Goal: Task Accomplishment & Management: Use online tool/utility

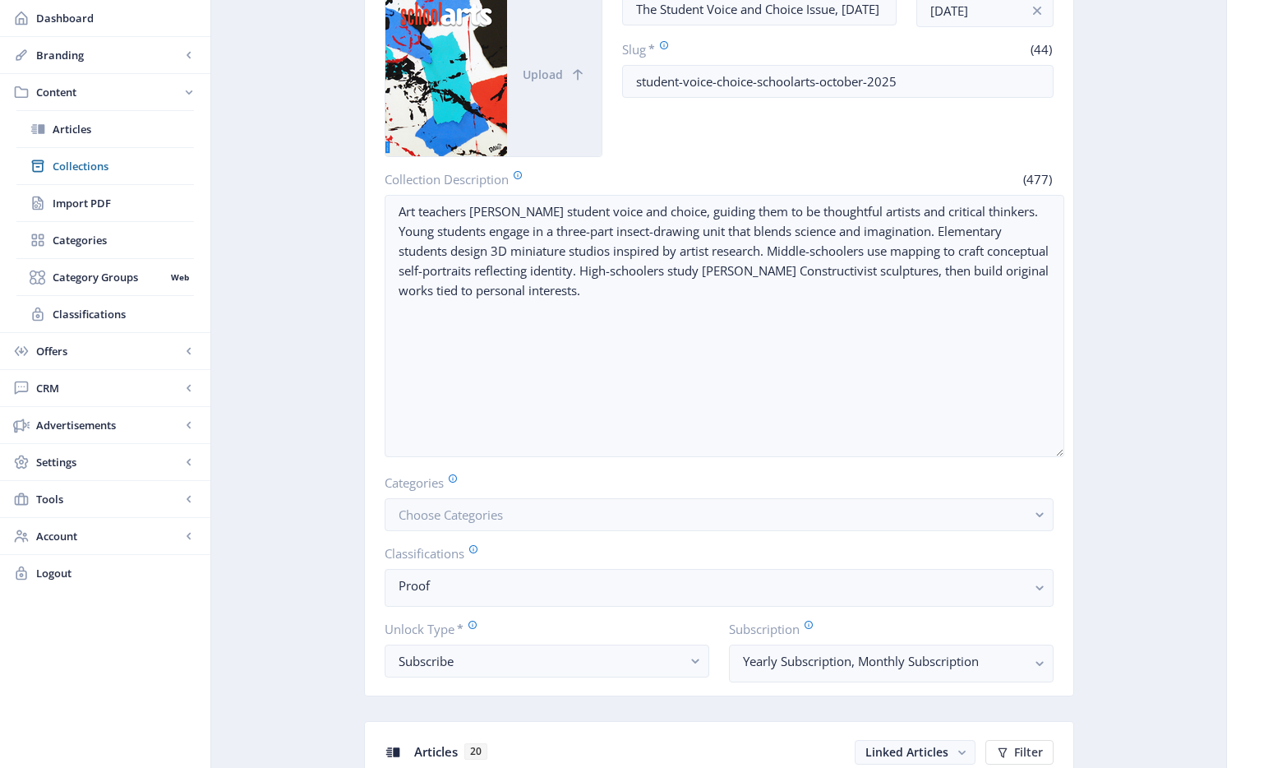
scroll to position [598, 0]
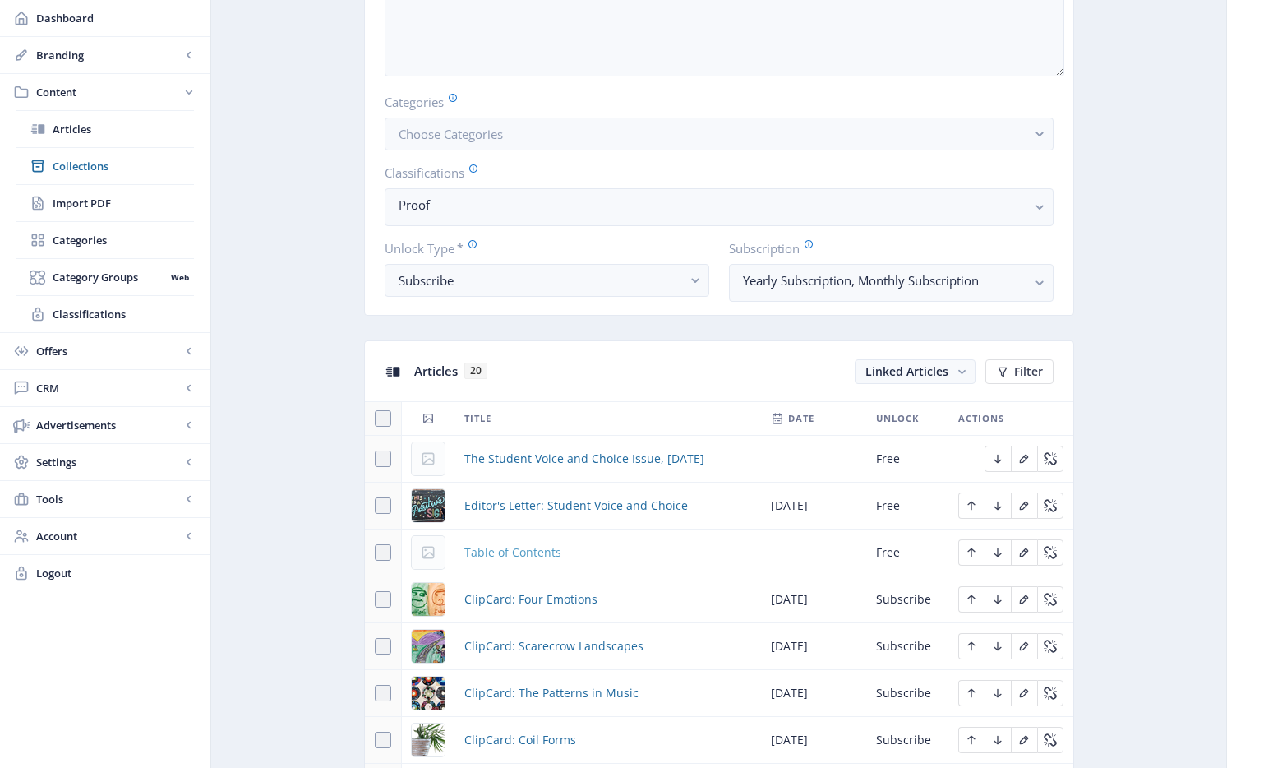
click at [529, 547] on span "Table of Contents" at bounding box center [512, 552] width 97 height 20
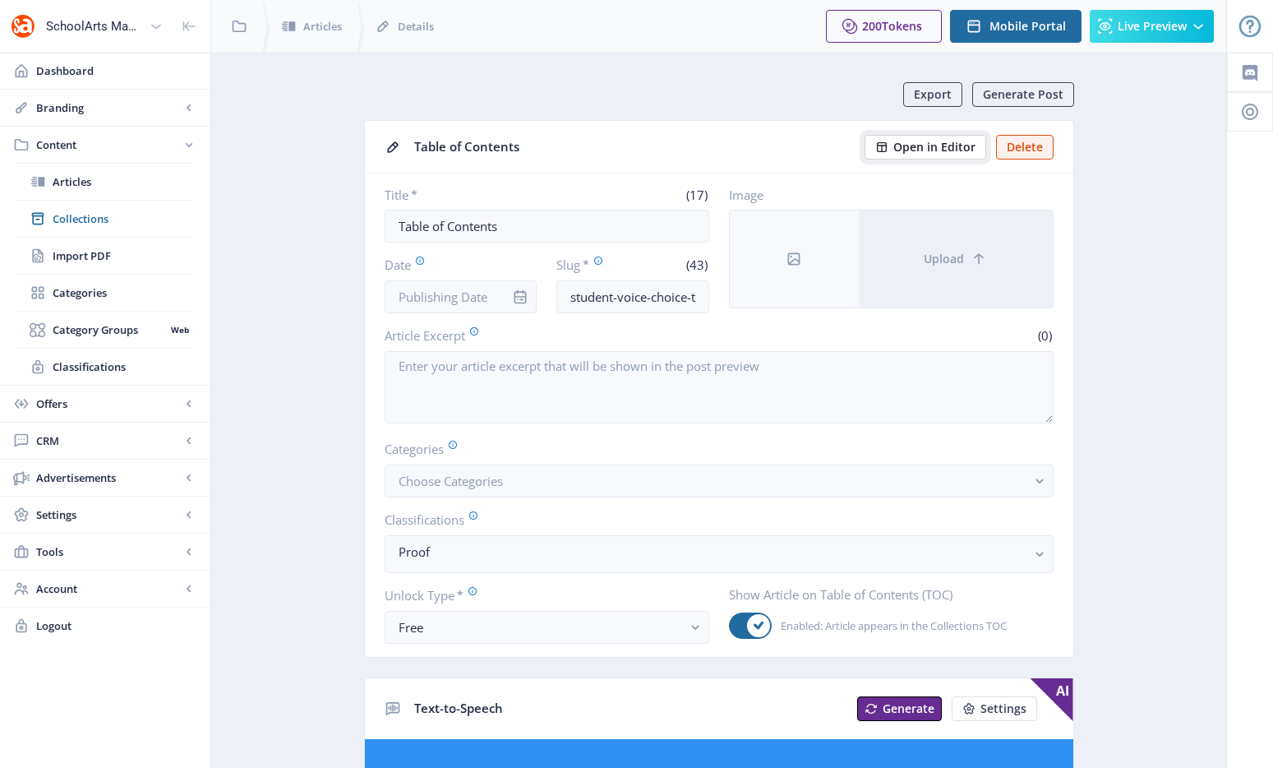
click at [938, 155] on button "Open in Editor" at bounding box center [926, 147] width 122 height 25
click at [957, 143] on span "Open in Editor" at bounding box center [934, 147] width 82 height 13
click at [67, 226] on span "Collections" at bounding box center [123, 218] width 141 height 16
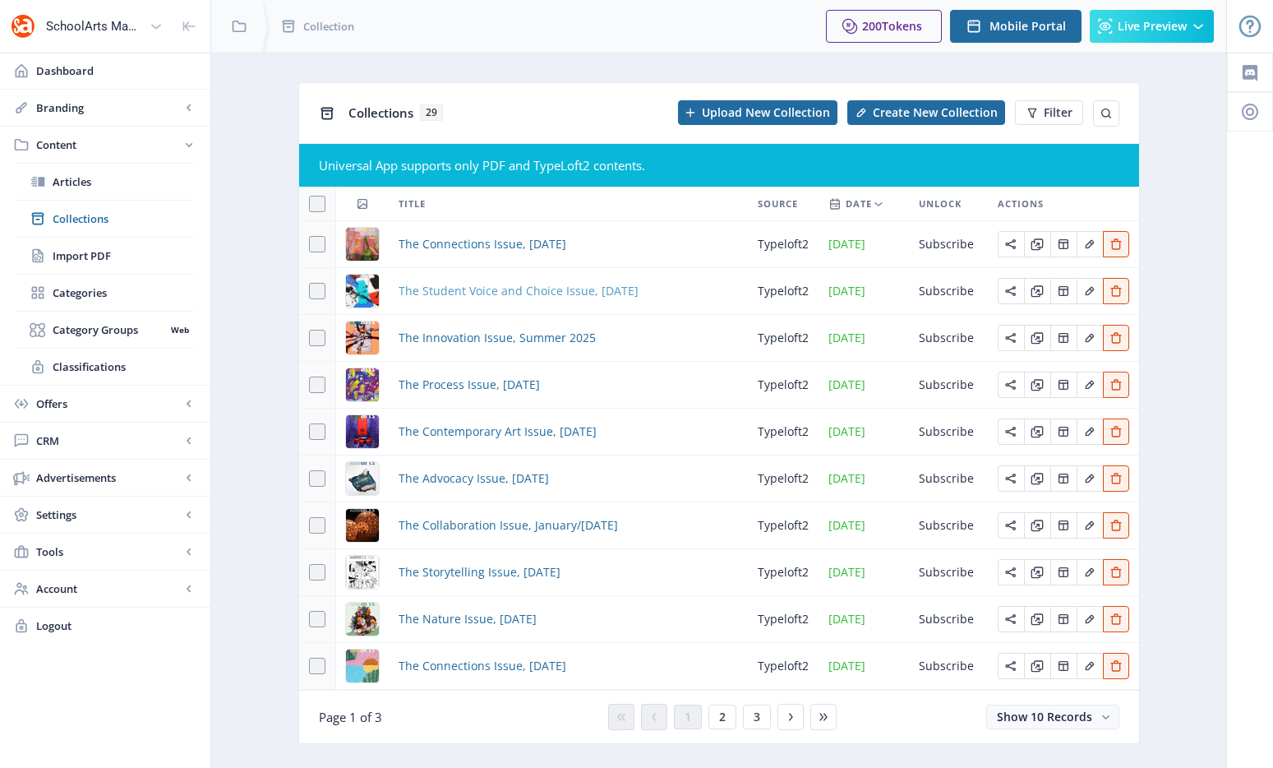
click at [491, 295] on span "The Student Voice and Choice Issue, [DATE]" at bounding box center [519, 291] width 240 height 20
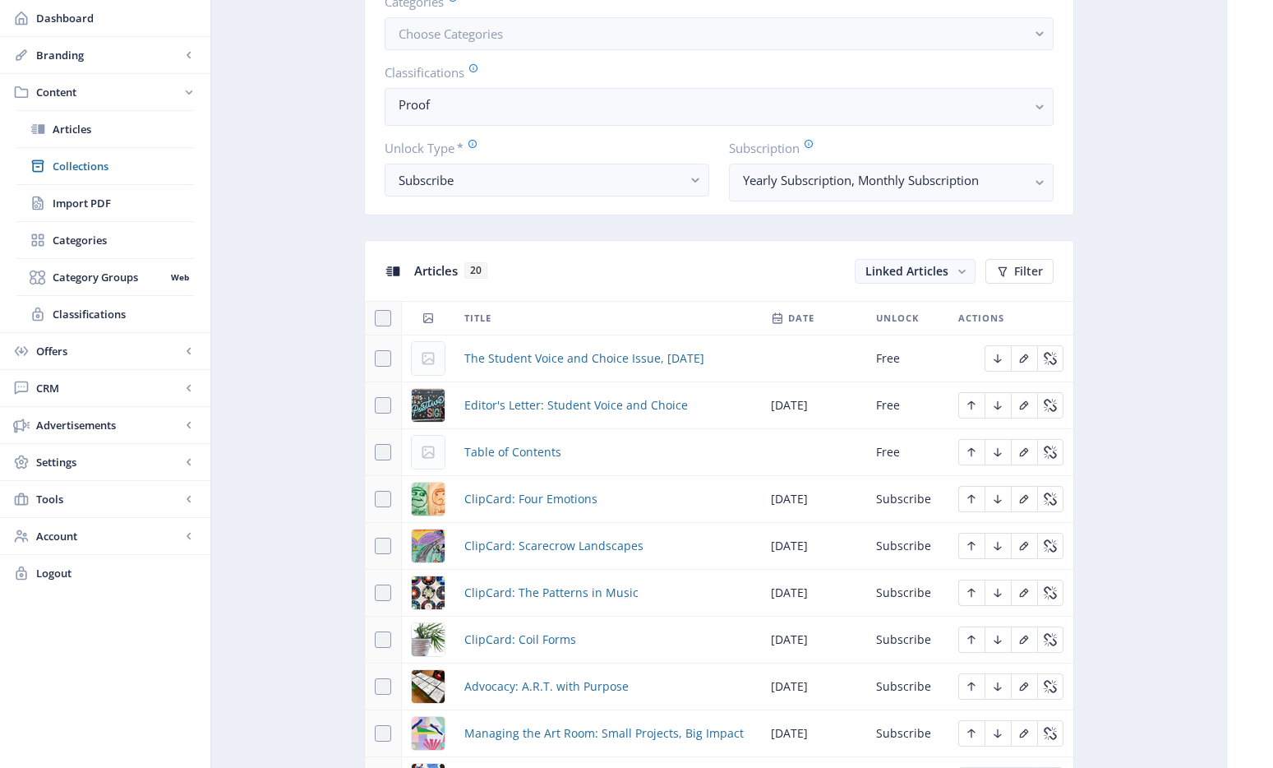
scroll to position [592, 0]
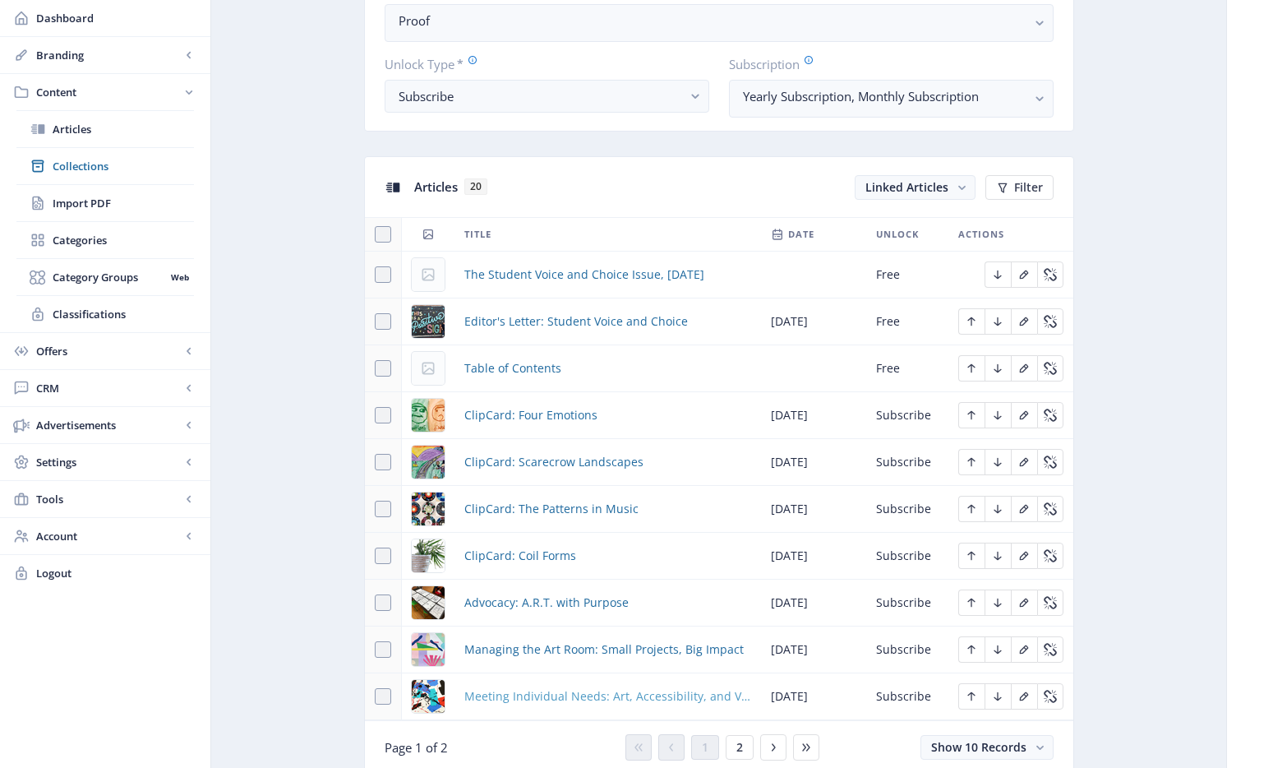
click at [571, 696] on span "Meeting Individual Needs: Art, Accessibility, and Visual Impairments" at bounding box center [607, 696] width 287 height 20
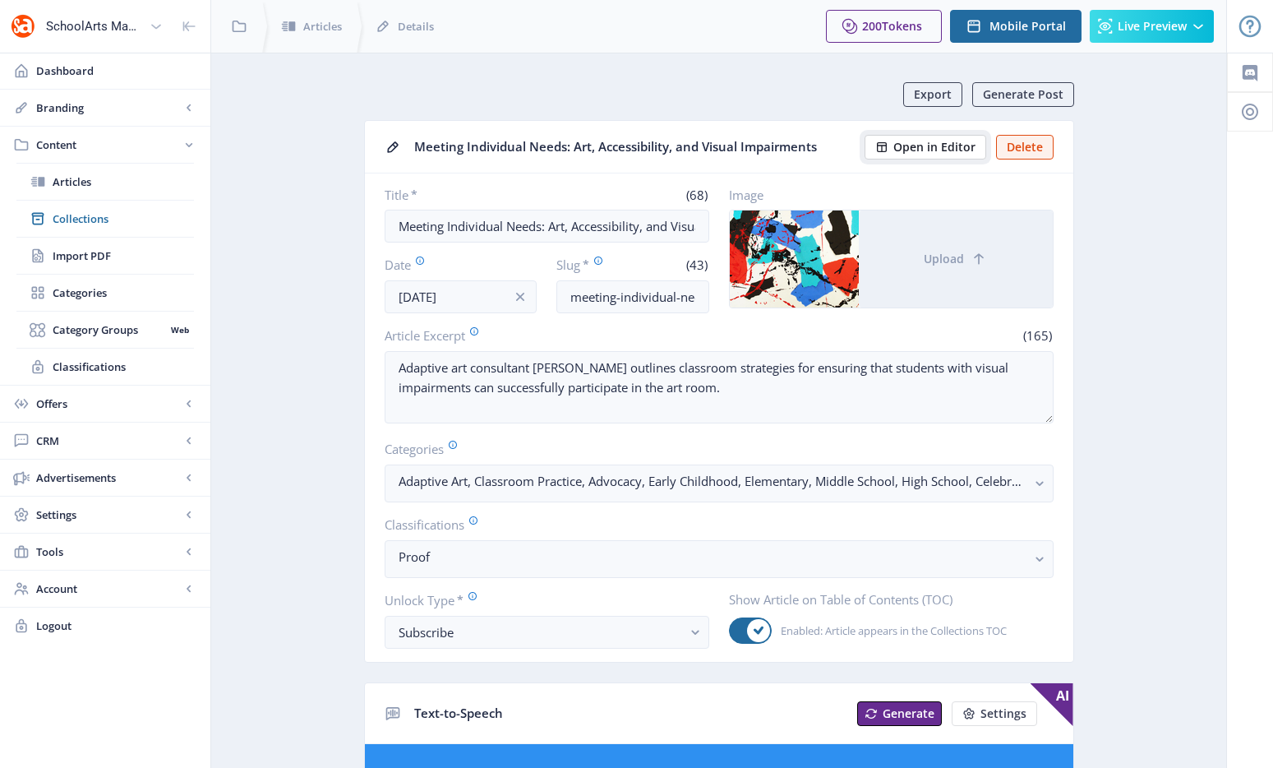
click at [957, 147] on span "Open in Editor" at bounding box center [934, 147] width 82 height 13
